Goal: Task Accomplishment & Management: Use online tool/utility

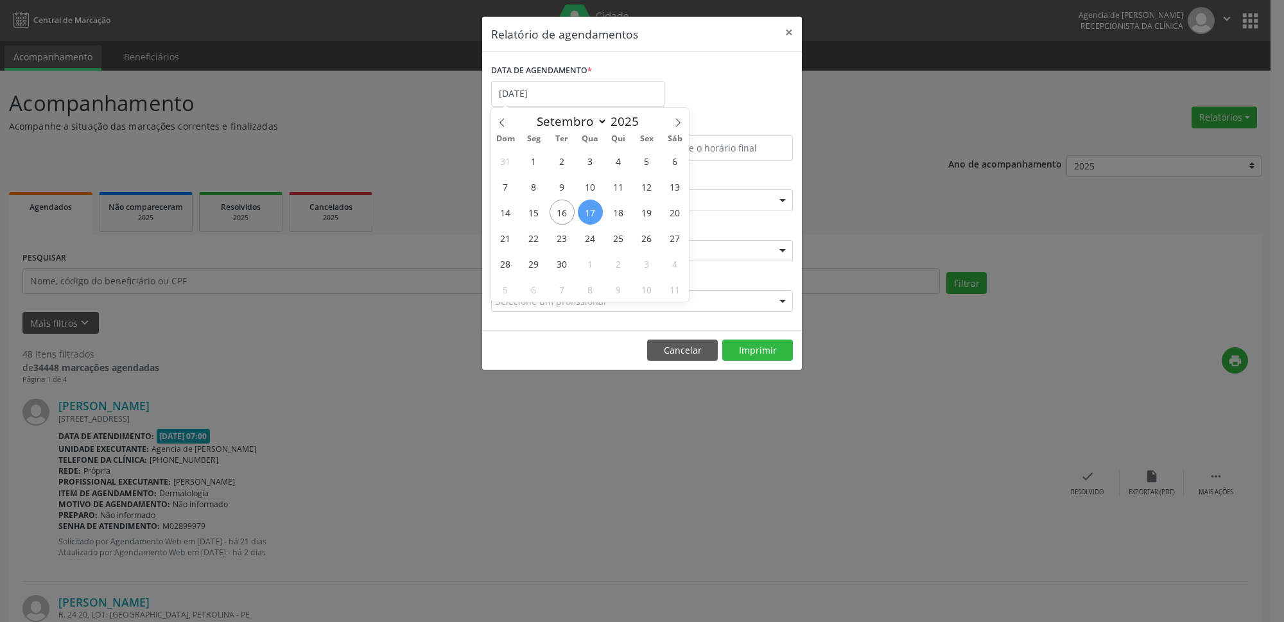
select select "8"
click at [591, 214] on span "17" at bounding box center [590, 212] width 25 height 25
type input "[DATE]"
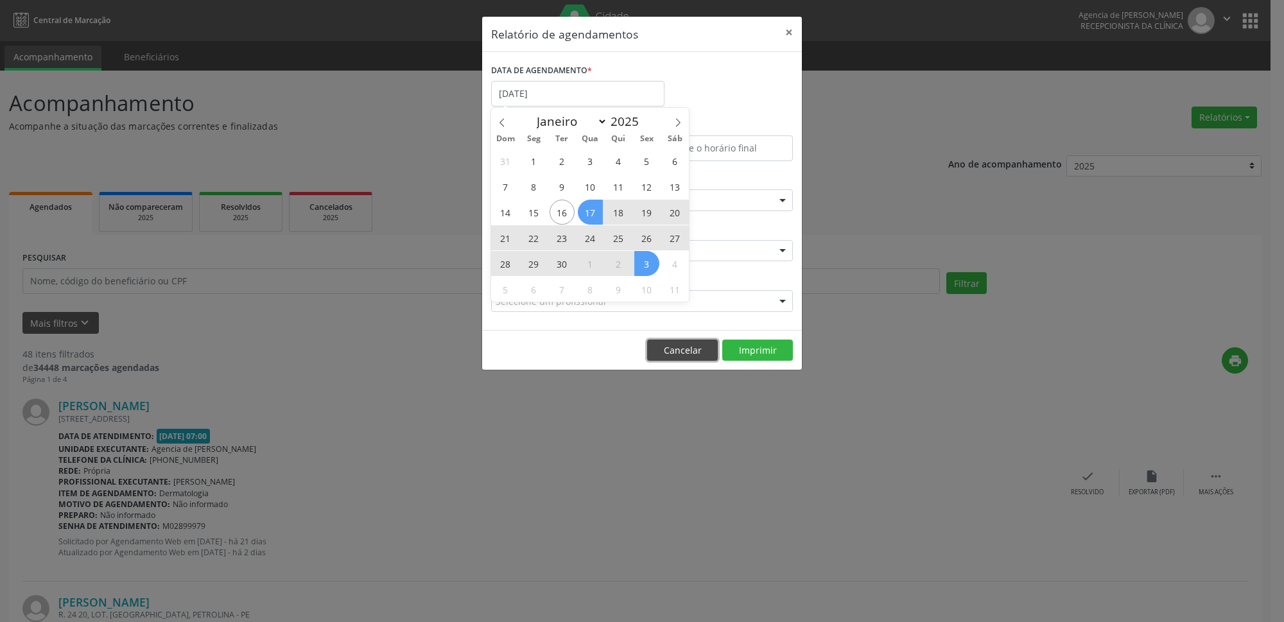
click at [702, 357] on button "Cancelar" at bounding box center [682, 351] width 71 height 22
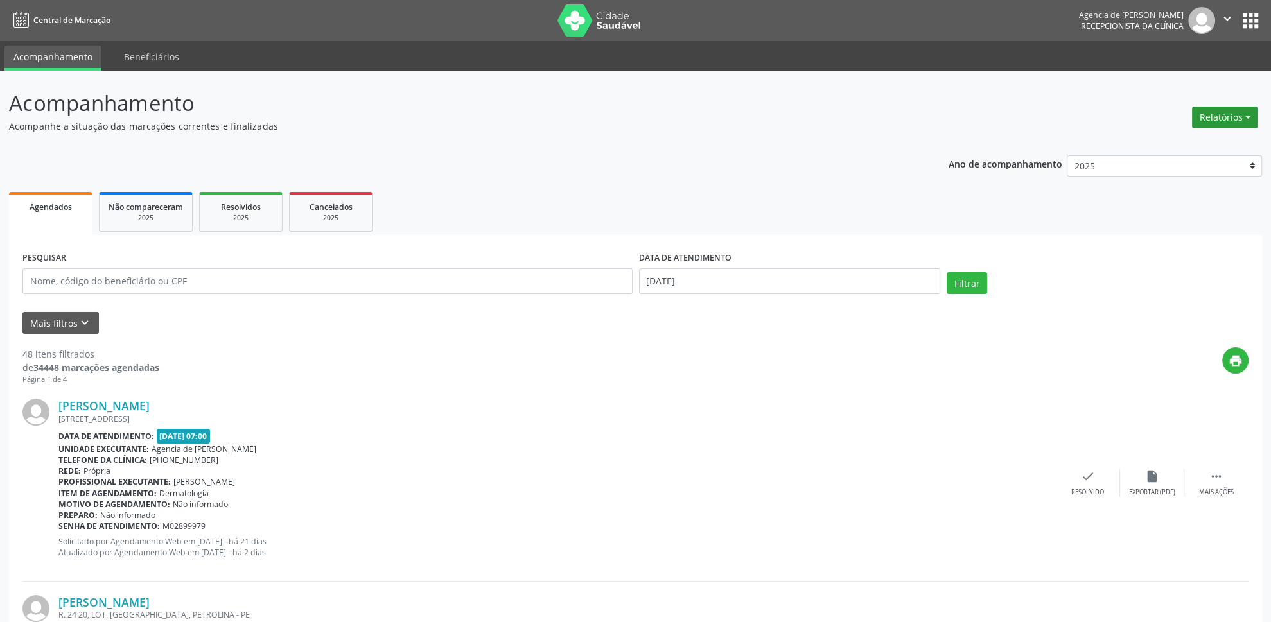
click at [1232, 107] on button "Relatórios" at bounding box center [1225, 118] width 66 height 22
click at [1193, 139] on link "Agendamentos" at bounding box center [1190, 146] width 138 height 18
select select "8"
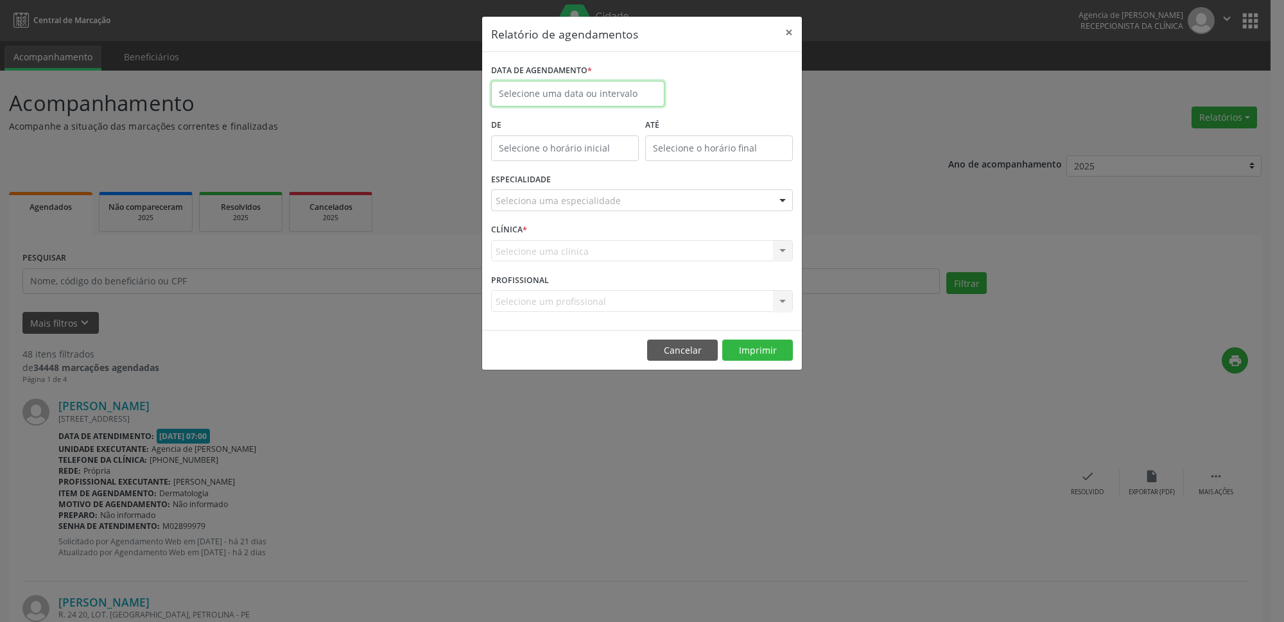
click at [545, 90] on input "text" at bounding box center [577, 94] width 173 height 26
click at [588, 214] on span "17" at bounding box center [590, 212] width 25 height 25
type input "[DATE]"
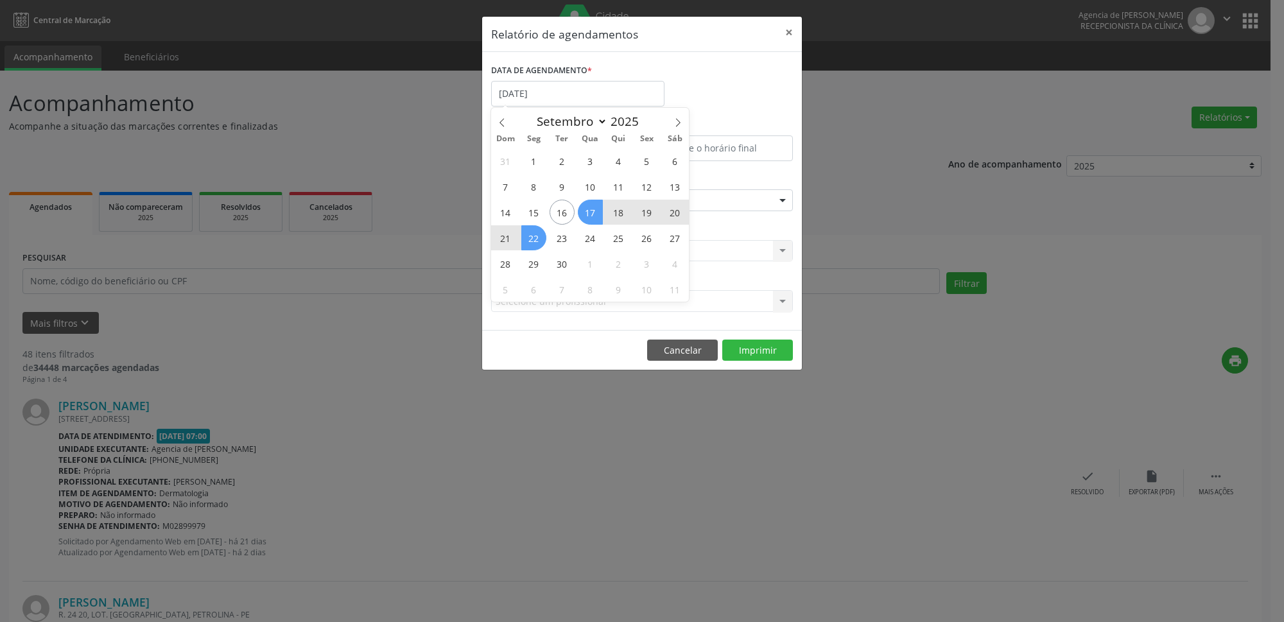
click at [538, 244] on span "22" at bounding box center [533, 237] width 25 height 25
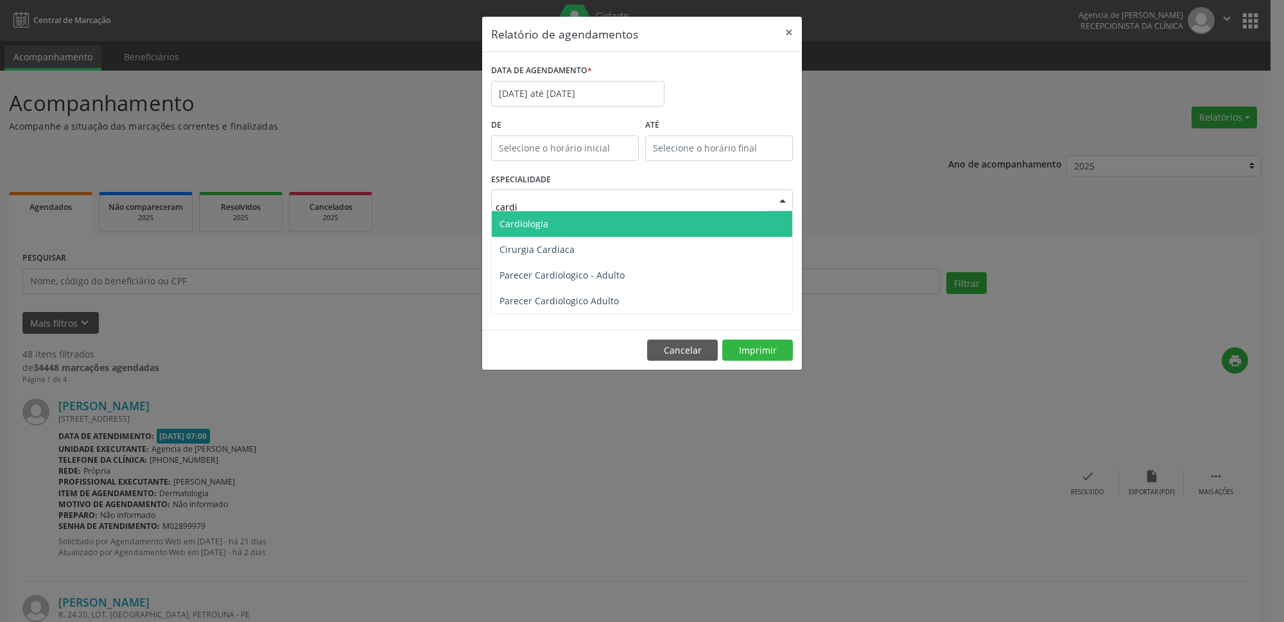
type input "cardio"
click at [579, 235] on span "Cardiologia" at bounding box center [642, 224] width 301 height 26
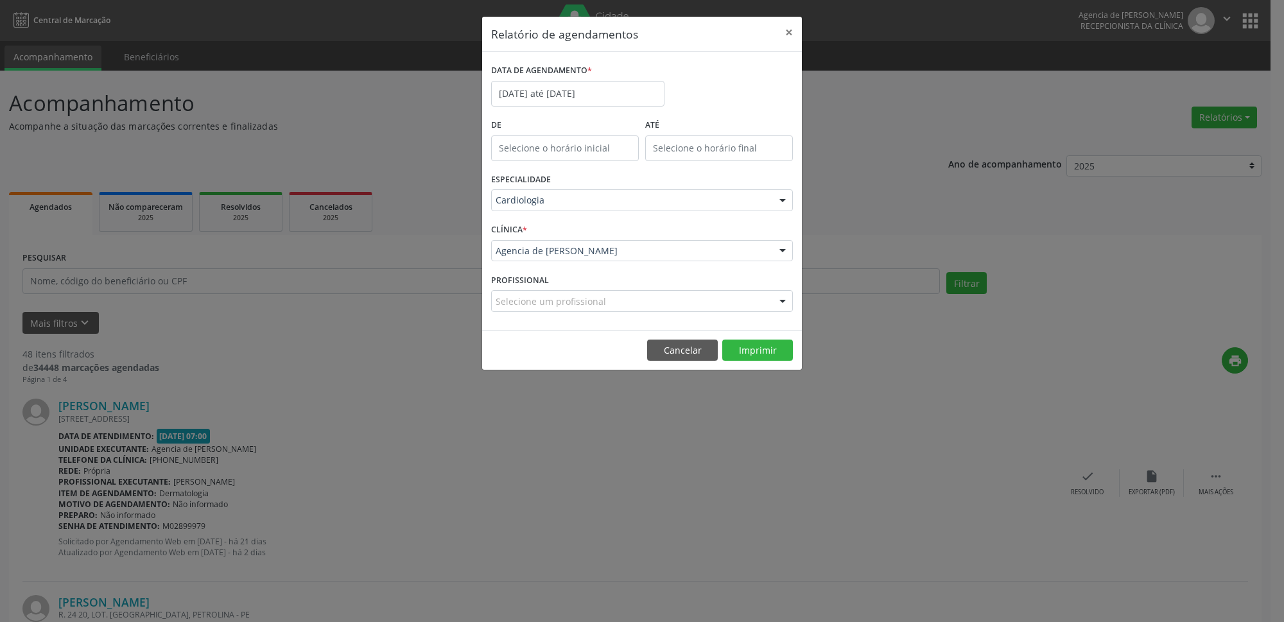
click at [561, 269] on div "CLÍNICA * Agencia de Petrolina Agencia de [PERSON_NAME] resultado encontrado pa…" at bounding box center [642, 245] width 308 height 50
click at [548, 309] on div at bounding box center [642, 301] width 302 height 22
click at [735, 339] on footer "Cancelar Imprimir" at bounding box center [642, 350] width 320 height 40
click at [736, 357] on button "Imprimir" at bounding box center [757, 351] width 71 height 22
click at [604, 93] on input "[DATE] até [DATE]" at bounding box center [577, 94] width 173 height 26
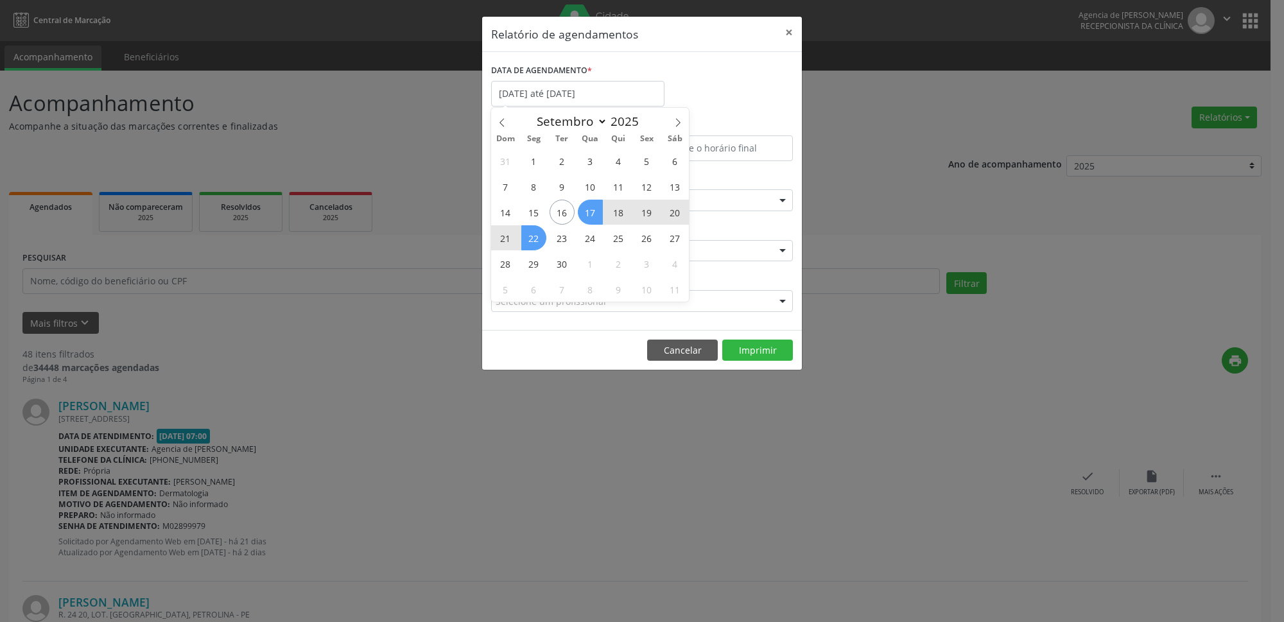
click at [620, 220] on span "18" at bounding box center [618, 212] width 25 height 25
type input "[DATE]"
click at [620, 220] on span "18" at bounding box center [618, 212] width 25 height 25
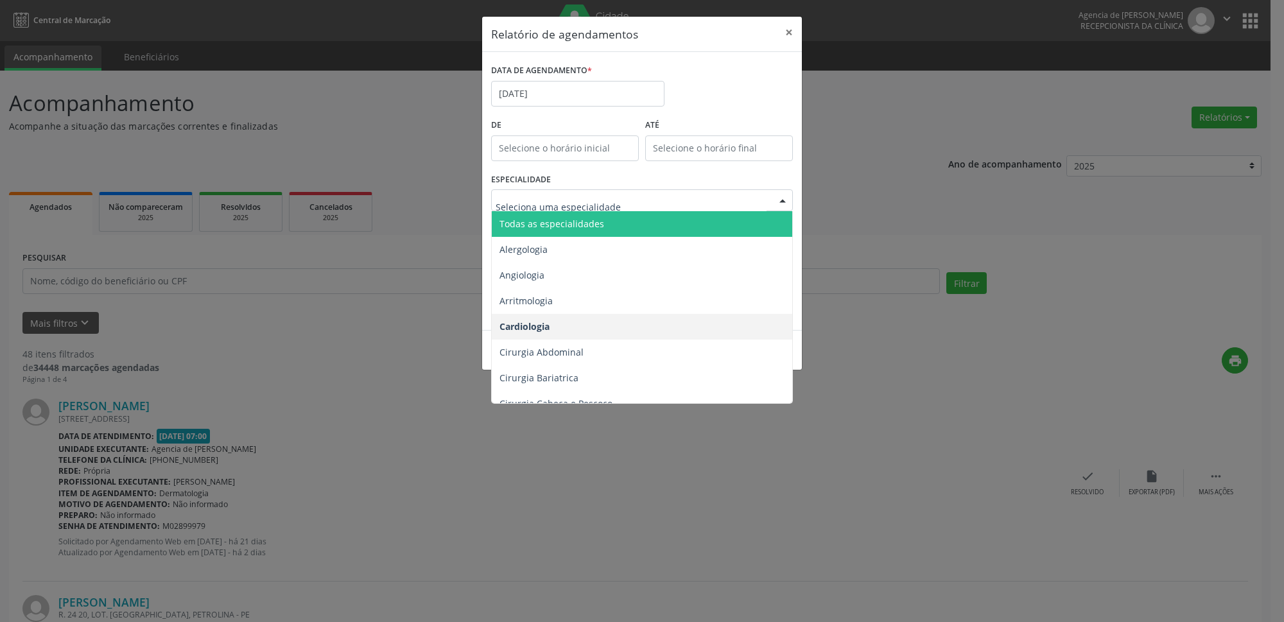
click at [568, 221] on span "Todas as especialidades" at bounding box center [552, 224] width 105 height 12
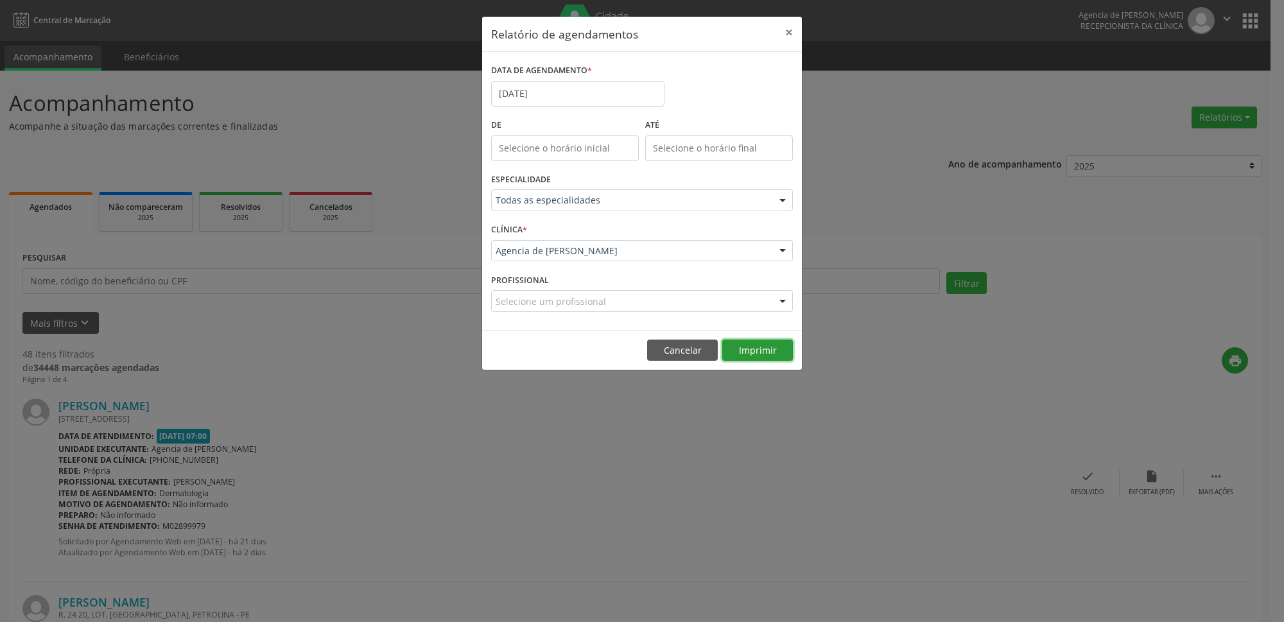
click at [761, 351] on button "Imprimir" at bounding box center [757, 351] width 71 height 22
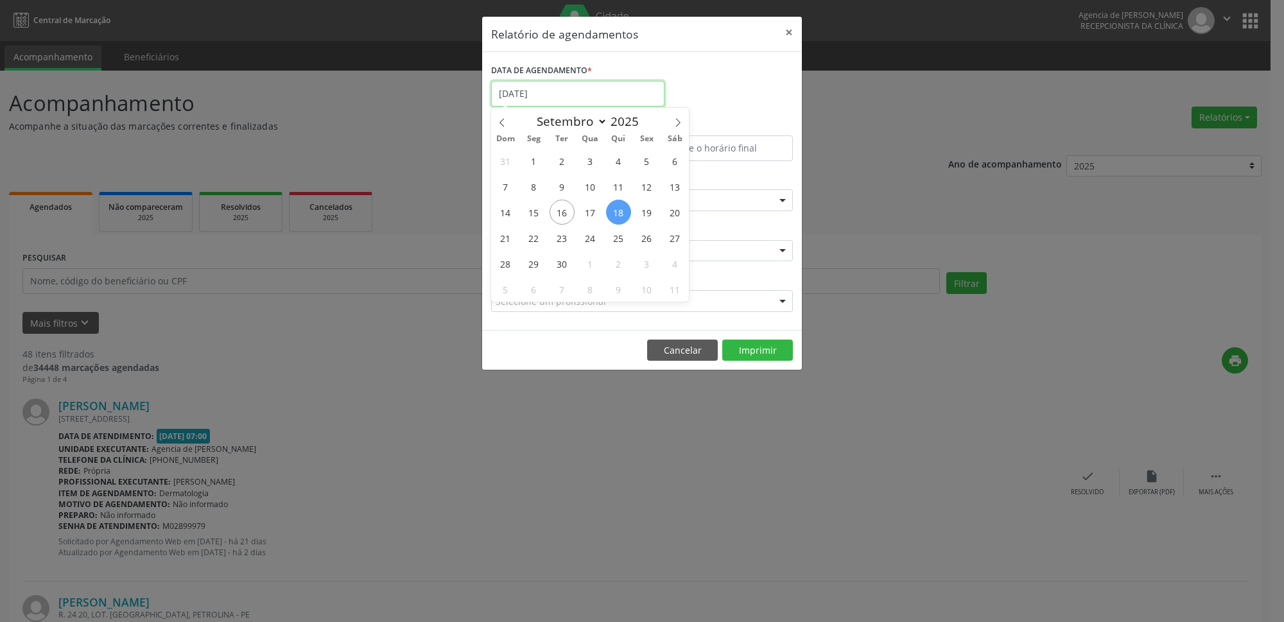
click at [588, 83] on input "[DATE]" at bounding box center [577, 94] width 173 height 26
click at [648, 189] on span "12" at bounding box center [646, 186] width 25 height 25
type input "[DATE]"
click at [648, 189] on span "12" at bounding box center [646, 186] width 25 height 25
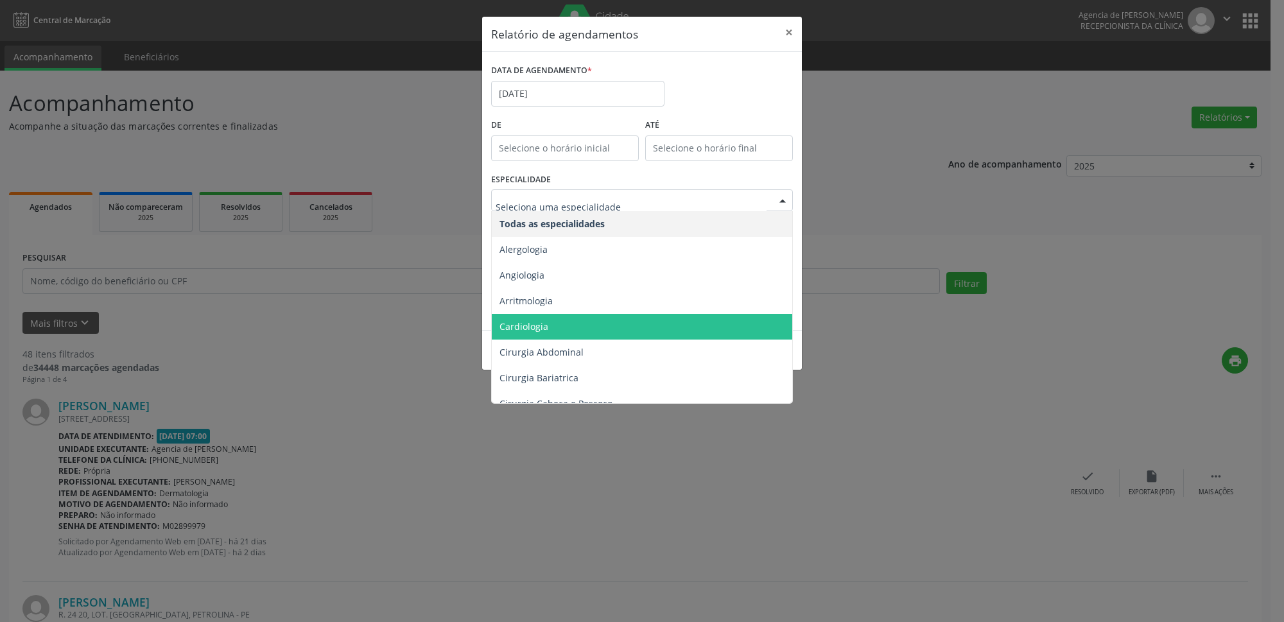
click at [581, 331] on span "Cardiologia" at bounding box center [643, 327] width 302 height 26
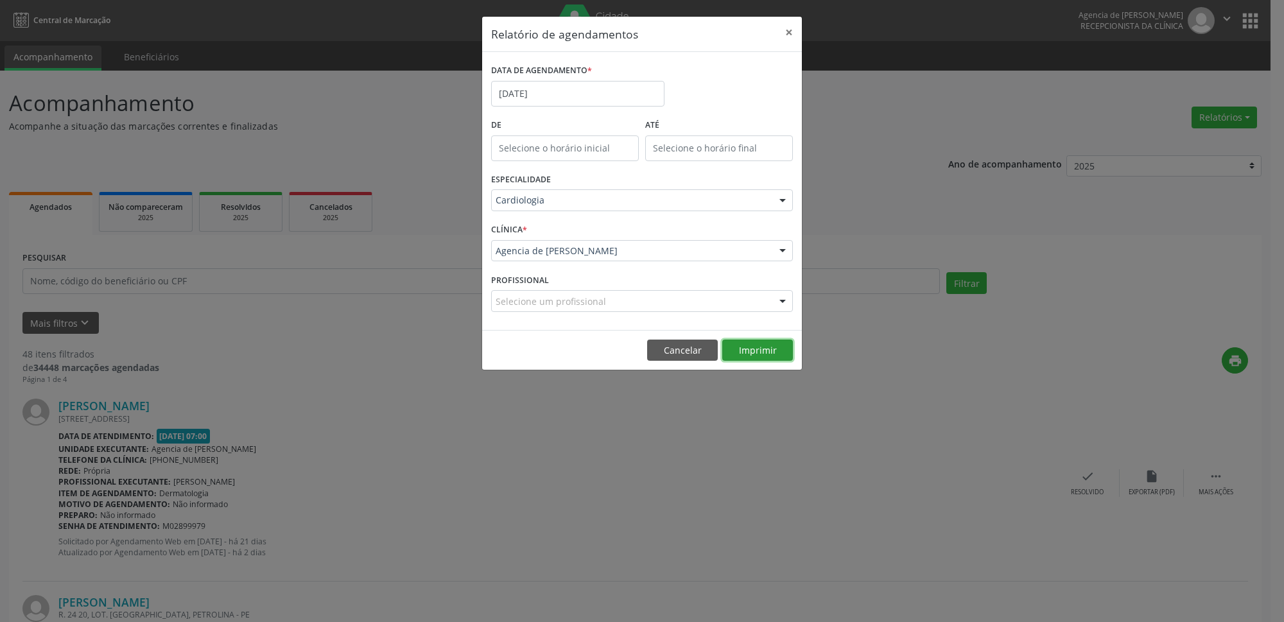
click at [751, 349] on button "Imprimir" at bounding box center [757, 351] width 71 height 22
click at [785, 33] on button "×" at bounding box center [789, 32] width 26 height 31
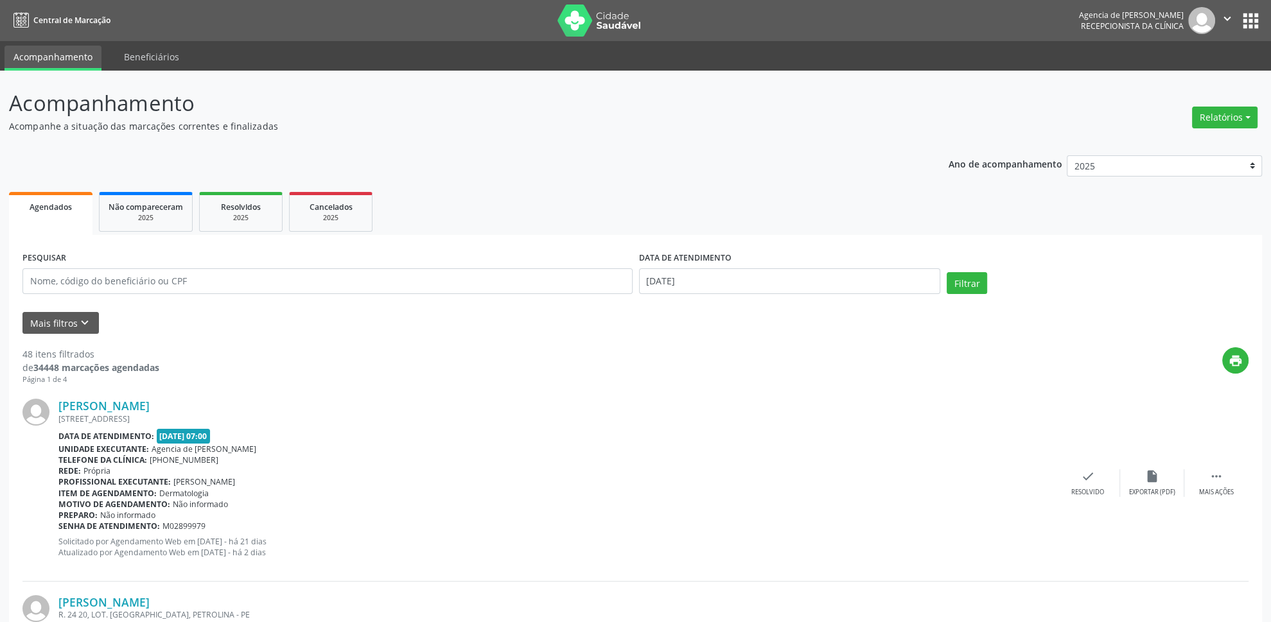
click at [1216, 106] on div "Relatórios Agendamentos Procedimentos realizados" at bounding box center [1224, 117] width 74 height 31
click at [1216, 119] on button "Relatórios" at bounding box center [1225, 118] width 66 height 22
click at [1168, 142] on link "Agendamentos" at bounding box center [1190, 146] width 138 height 18
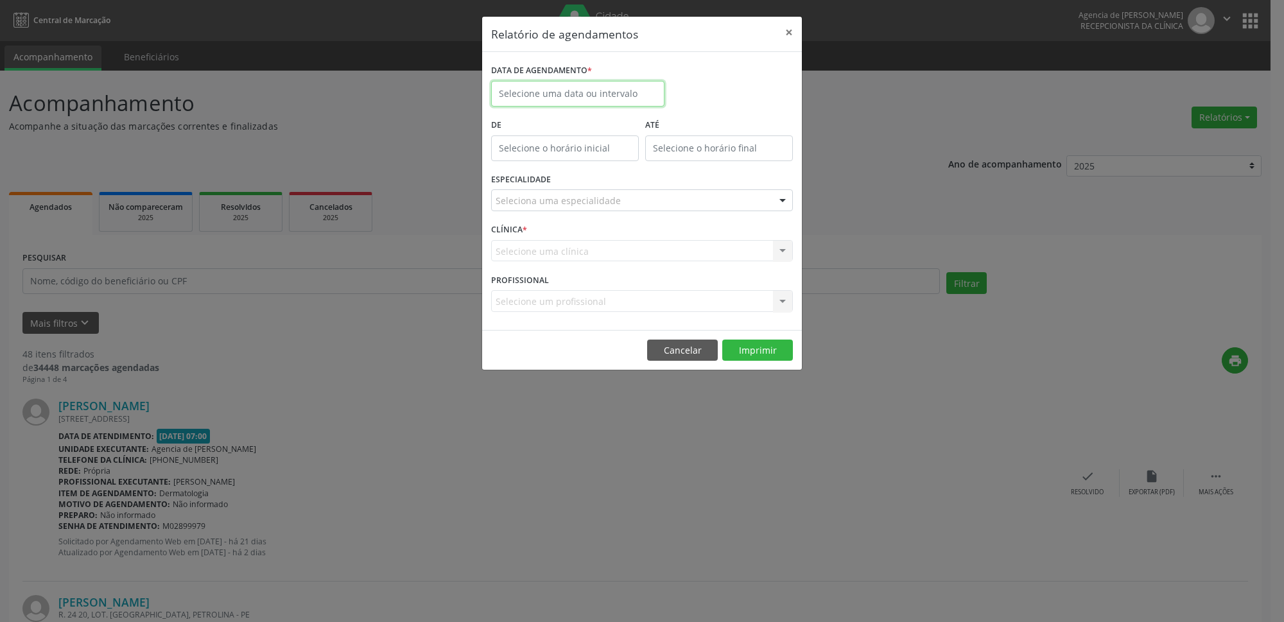
click at [588, 89] on input "text" at bounding box center [577, 94] width 173 height 26
click at [530, 240] on span "22" at bounding box center [533, 237] width 25 height 25
type input "22/09/2025"
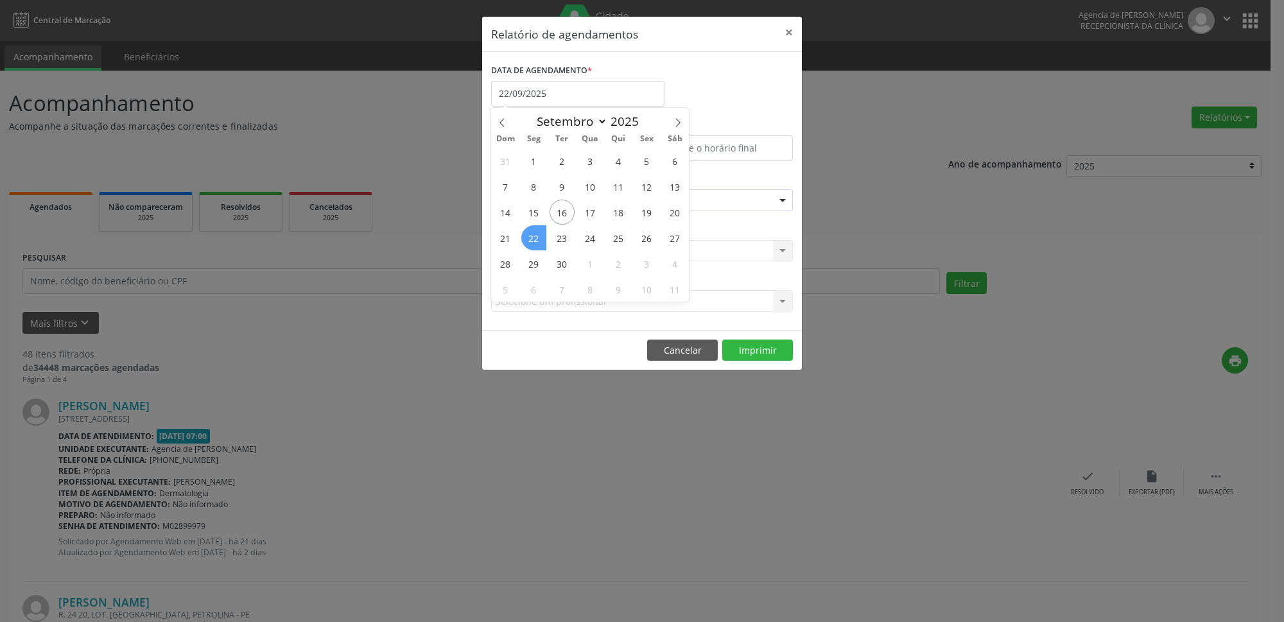
click at [530, 240] on span "22" at bounding box center [533, 237] width 25 height 25
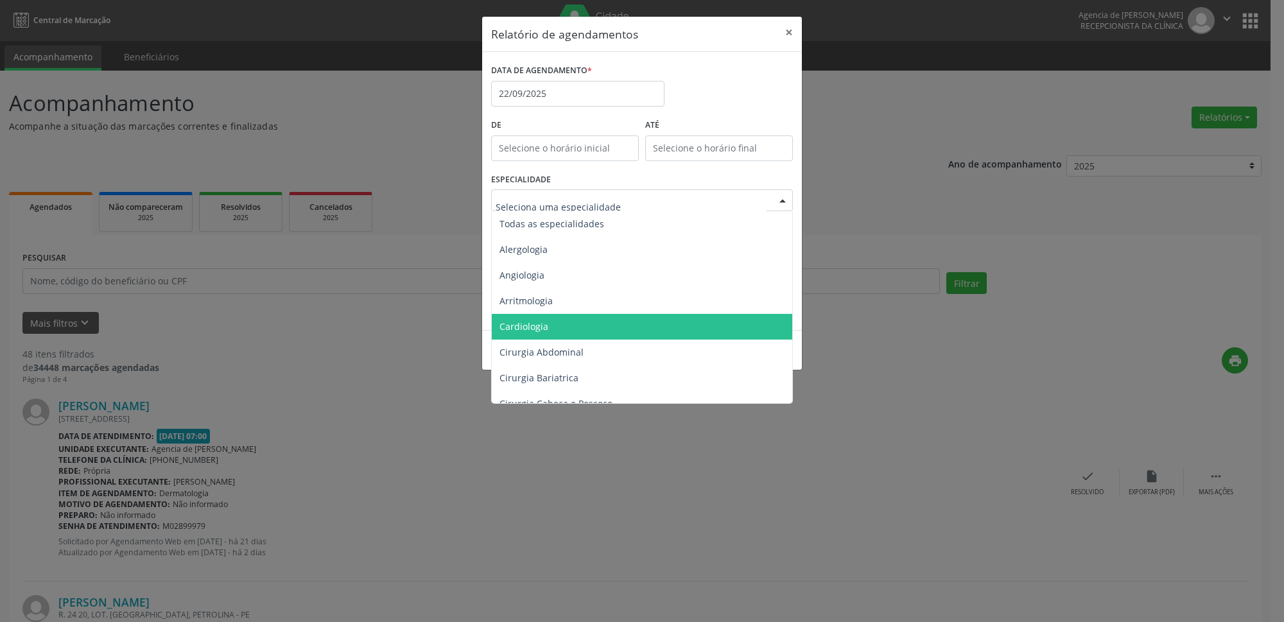
click at [533, 327] on span "Cardiologia" at bounding box center [524, 326] width 49 height 12
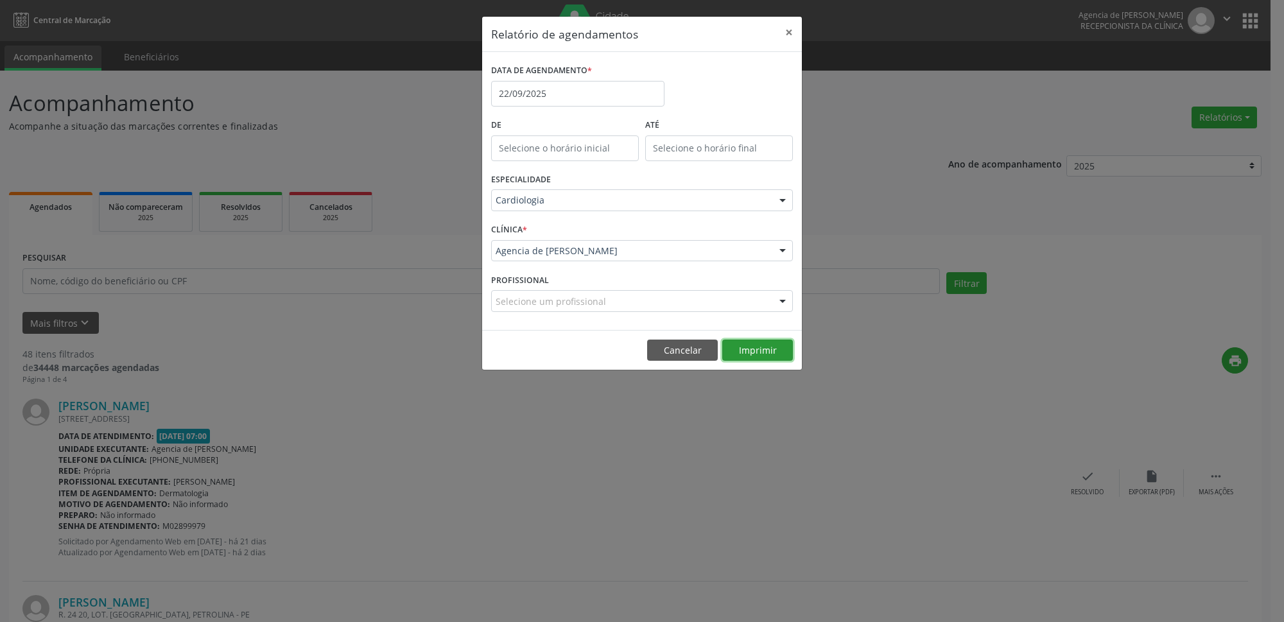
click at [748, 346] on button "Imprimir" at bounding box center [757, 351] width 71 height 22
click at [526, 96] on input "22/09/2025" at bounding box center [577, 94] width 173 height 26
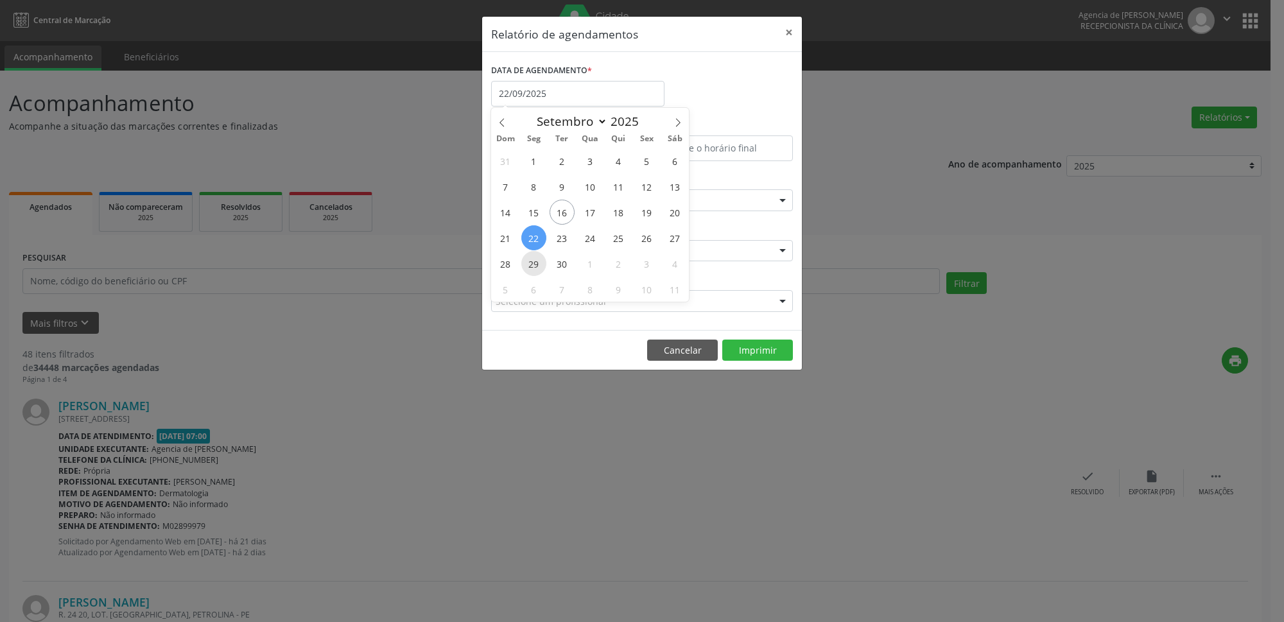
click at [539, 270] on span "29" at bounding box center [533, 263] width 25 height 25
type input "[DATE]"
click at [539, 270] on span "29" at bounding box center [533, 263] width 25 height 25
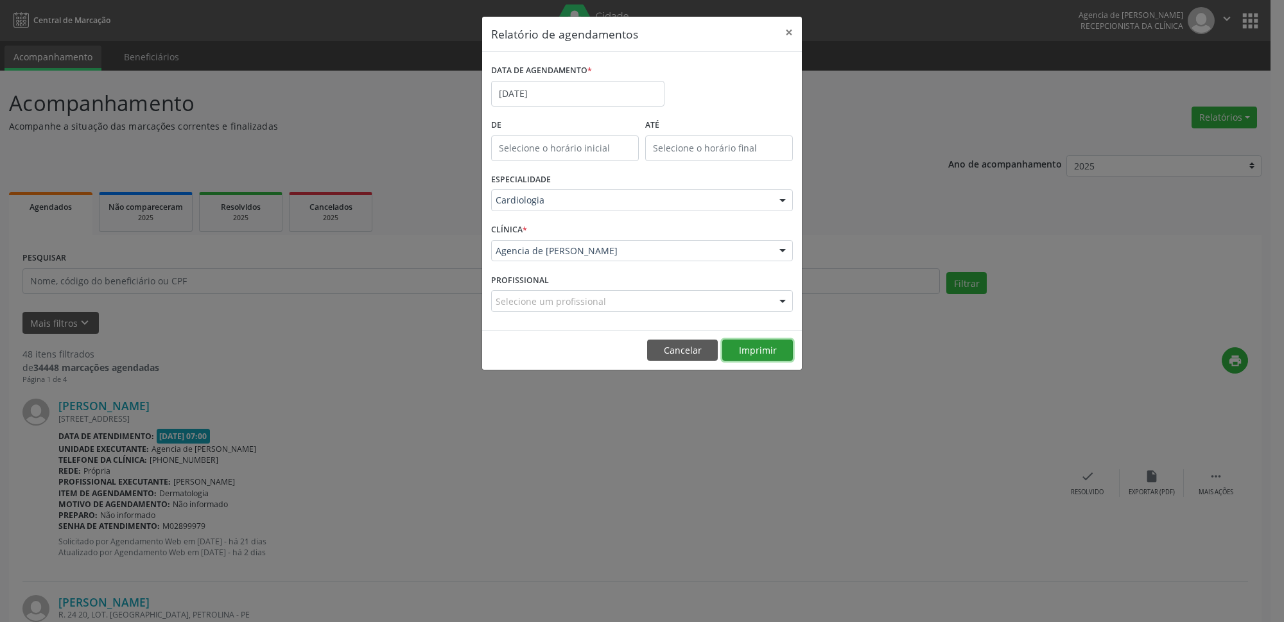
click at [738, 351] on button "Imprimir" at bounding box center [757, 351] width 71 height 22
click at [600, 90] on input "[DATE]" at bounding box center [577, 94] width 173 height 26
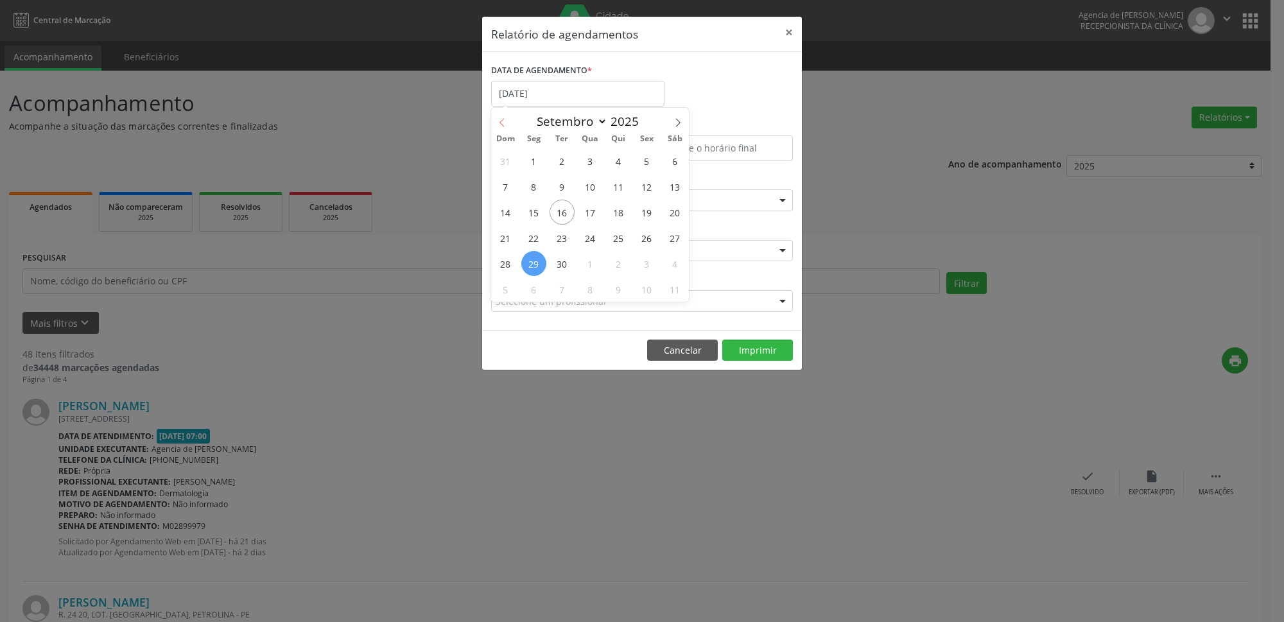
click at [502, 119] on icon at bounding box center [502, 122] width 9 height 9
select select "7"
click at [535, 264] on span "25" at bounding box center [533, 263] width 25 height 25
type input "[DATE]"
click at [535, 264] on span "25" at bounding box center [533, 263] width 25 height 25
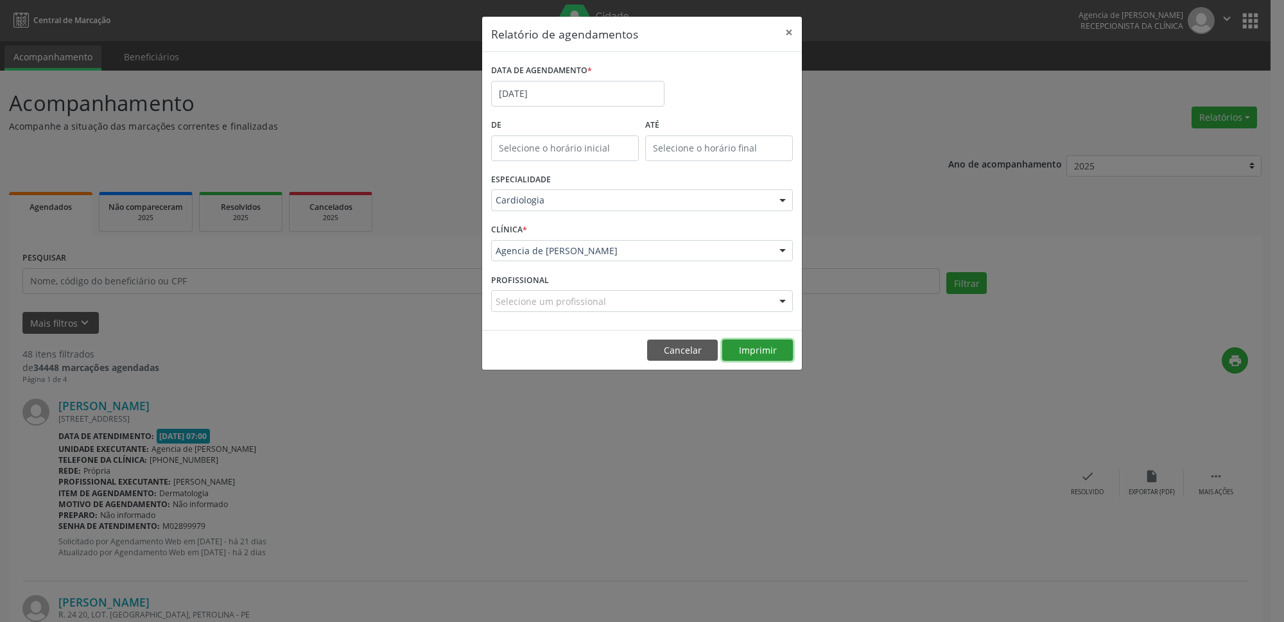
click at [755, 347] on button "Imprimir" at bounding box center [757, 351] width 71 height 22
